Goal: Browse casually

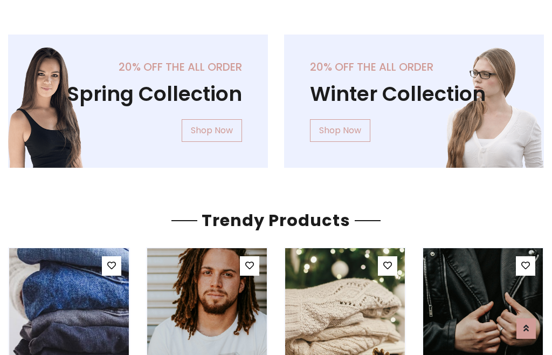
scroll to position [55, 0]
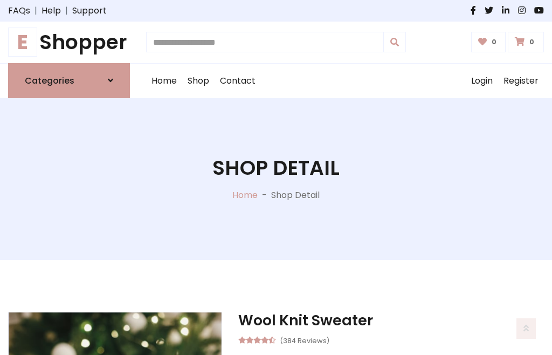
click at [69, 42] on h1 "E Shopper" at bounding box center [69, 42] width 122 height 24
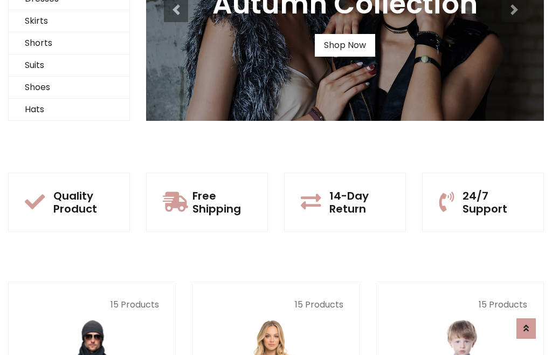
scroll to position [104, 0]
